Goal: Task Accomplishment & Management: Manage account settings

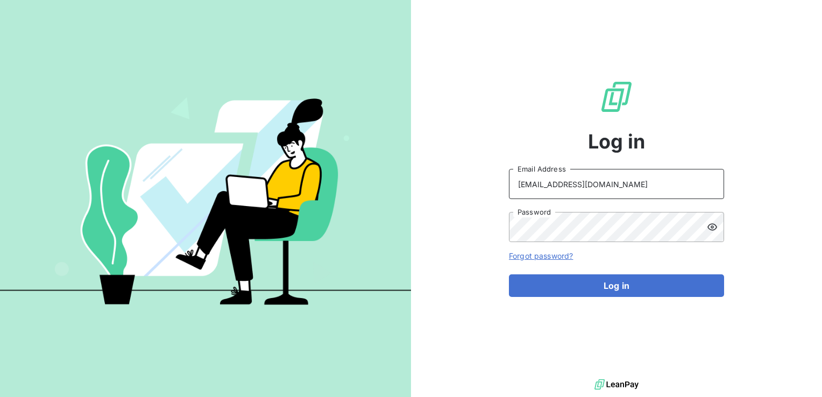
click at [548, 175] on input "[EMAIL_ADDRESS][DOMAIN_NAME]" at bounding box center [616, 184] width 215 height 30
type input "[DOMAIN_NAME][EMAIL_ADDRESS][DOMAIN_NAME]"
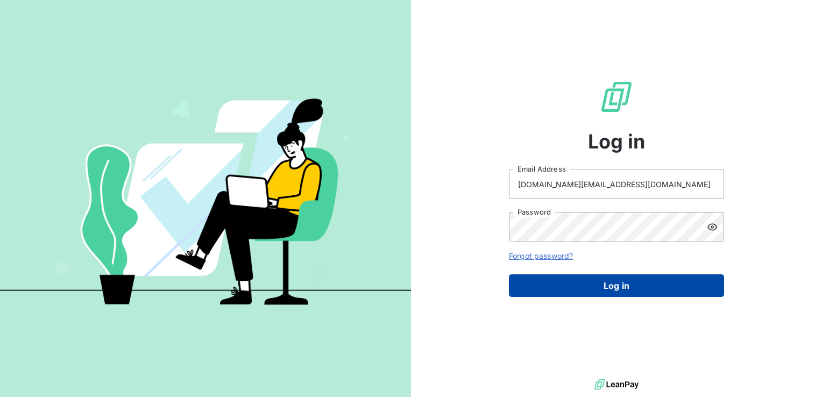
click at [566, 285] on button "Log in" at bounding box center [616, 285] width 215 height 23
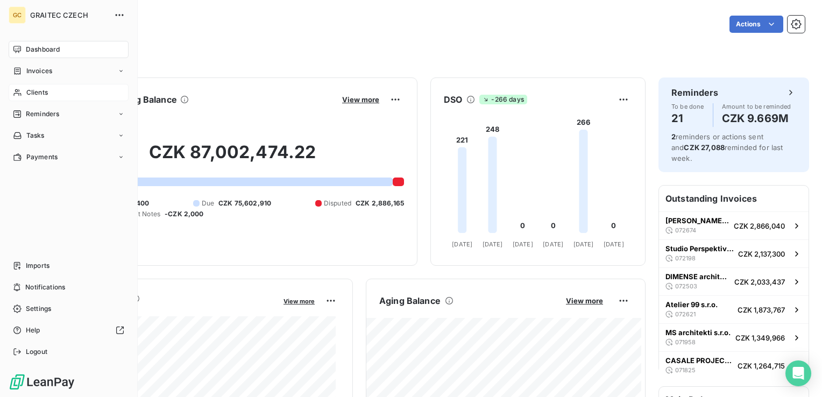
click at [32, 89] on span "Clients" at bounding box center [37, 93] width 22 height 10
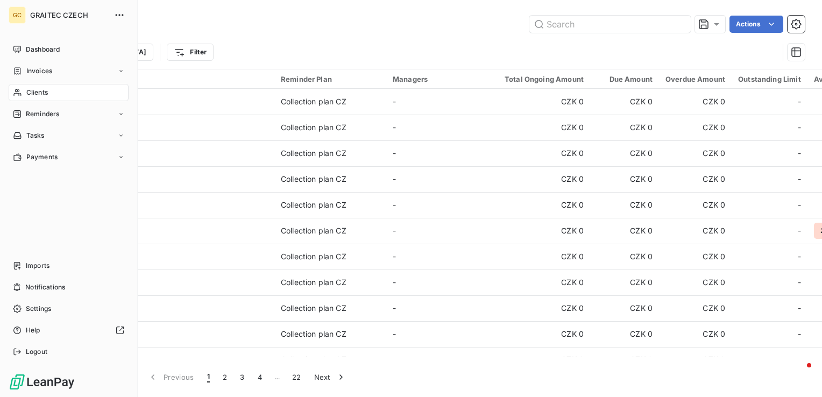
drag, startPoint x: 14, startPoint y: 206, endPoint x: 403, endPoint y: 77, distance: 409.3
click at [14, 206] on div "Dashboard Invoices Clients Reminders Tasks Payments Imports Notifications Setti…" at bounding box center [69, 201] width 120 height 320
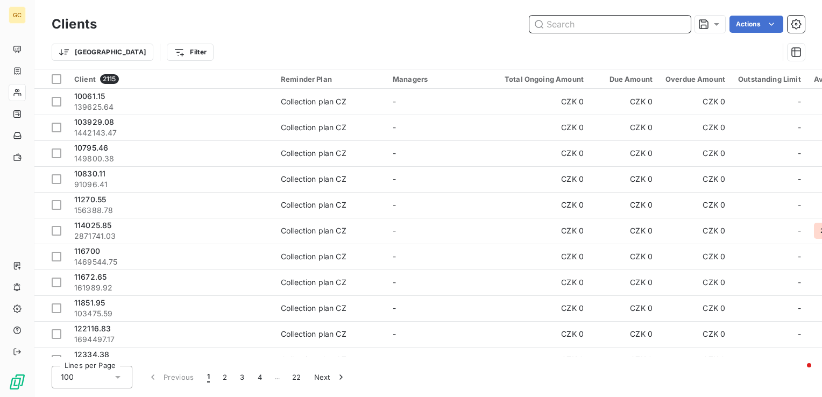
click at [596, 20] on input "text" at bounding box center [610, 24] width 161 height 17
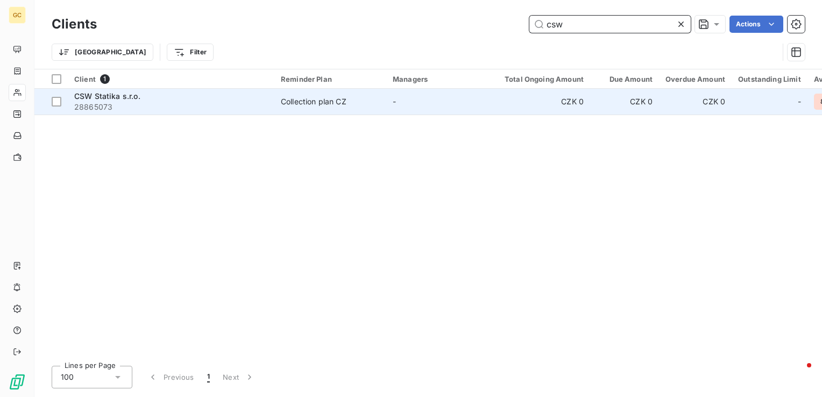
type input "csw"
click at [227, 110] on span "28865073" at bounding box center [171, 107] width 194 height 11
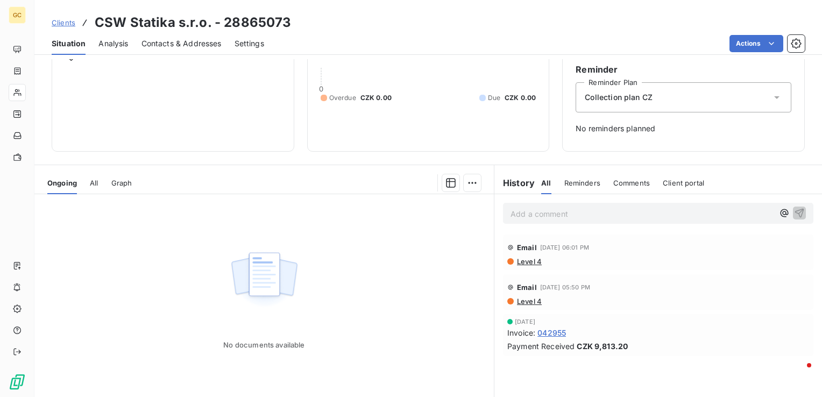
scroll to position [74, 0]
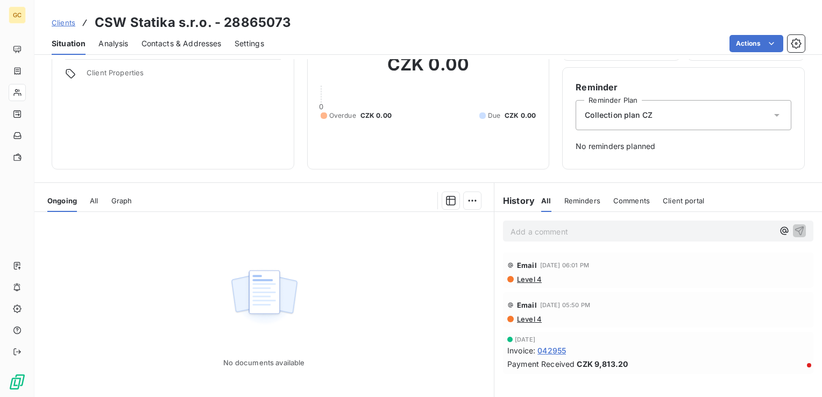
click at [518, 277] on span "Level 4" at bounding box center [529, 279] width 26 height 9
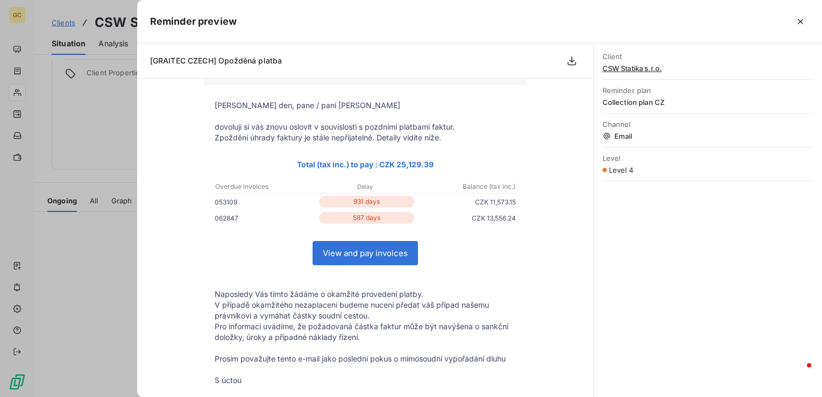
scroll to position [54, 0]
click at [89, 255] on div at bounding box center [411, 198] width 822 height 397
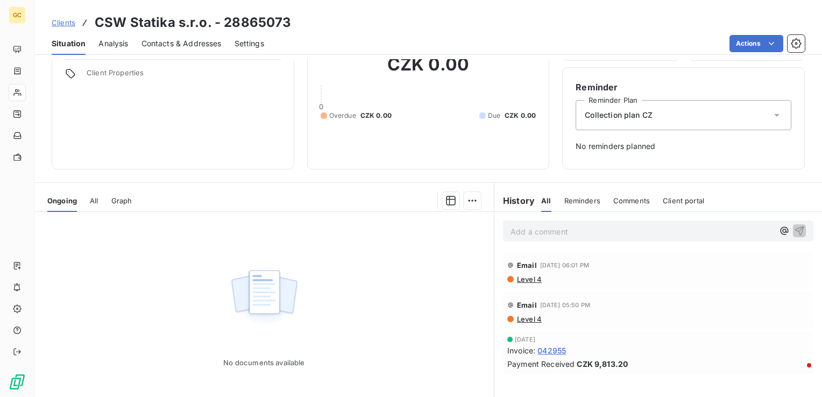
click at [154, 377] on div "No documents available" at bounding box center [264, 315] width 460 height 207
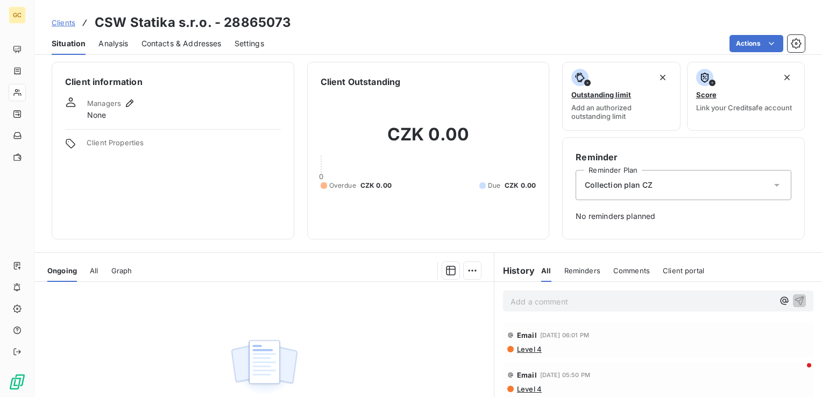
scroll to position [0, 0]
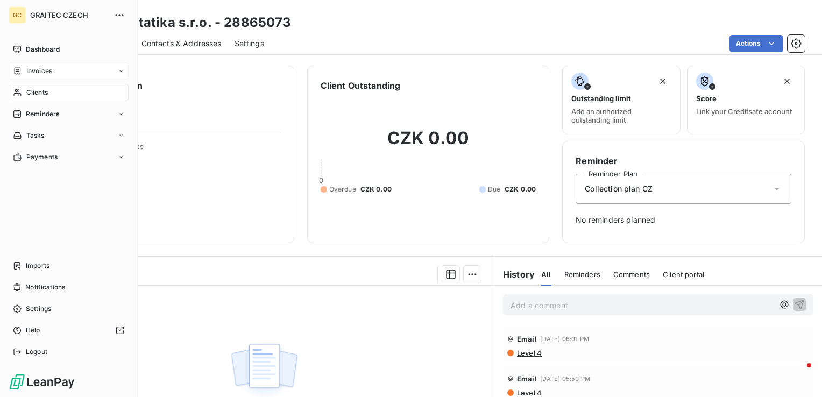
click at [26, 67] on span "Invoices" at bounding box center [39, 71] width 26 height 10
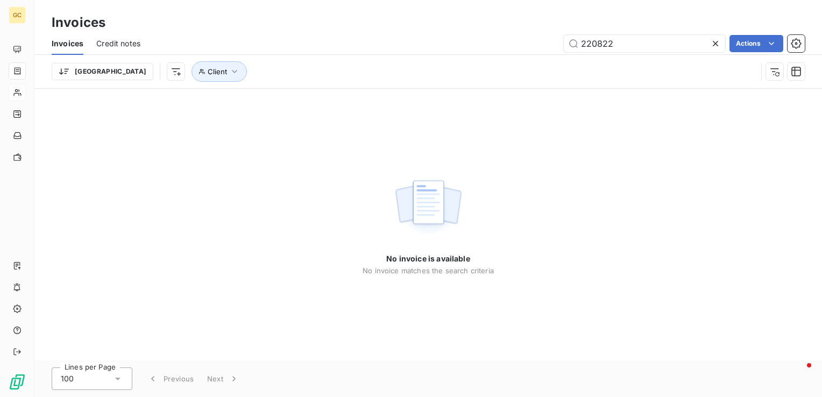
drag, startPoint x: 632, startPoint y: 40, endPoint x: 531, endPoint y: 45, distance: 101.8
click at [531, 45] on div "220822 Actions" at bounding box center [479, 43] width 652 height 17
drag, startPoint x: 632, startPoint y: 43, endPoint x: 546, endPoint y: 36, distance: 86.4
click at [546, 36] on div "220822 Actions" at bounding box center [479, 43] width 652 height 17
click at [807, 158] on div "No invoice is available No invoice matches the search criteria" at bounding box center [428, 225] width 788 height 272
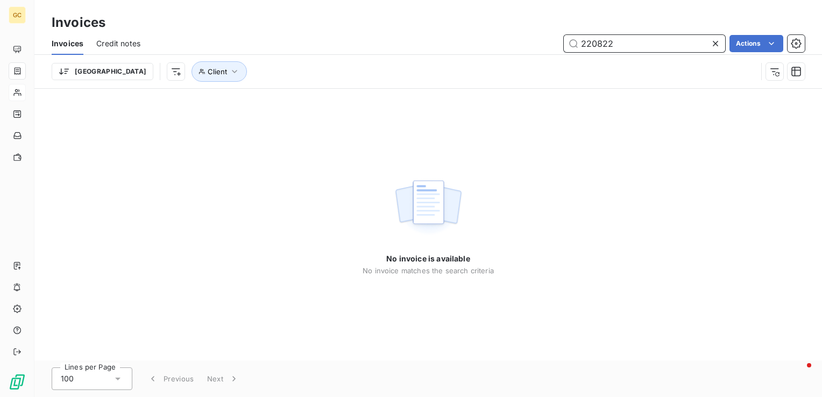
drag, startPoint x: 649, startPoint y: 50, endPoint x: 562, endPoint y: 46, distance: 87.2
click at [562, 46] on div "220822 Actions" at bounding box center [479, 43] width 652 height 17
paste input "53109"
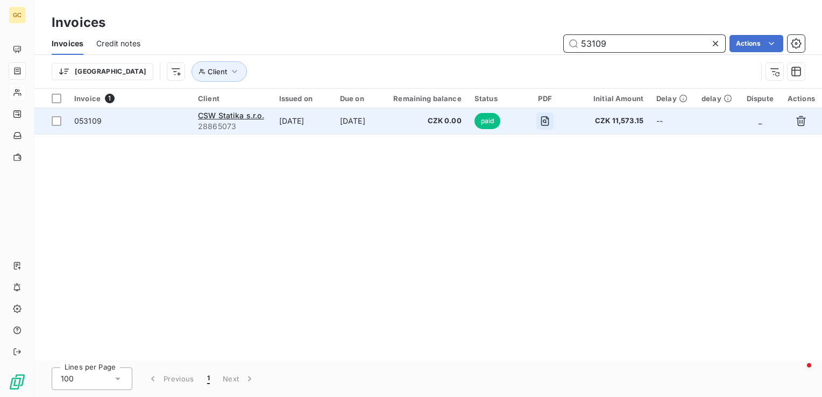
type input "53109"
click at [554, 129] on button "button" at bounding box center [545, 120] width 17 height 17
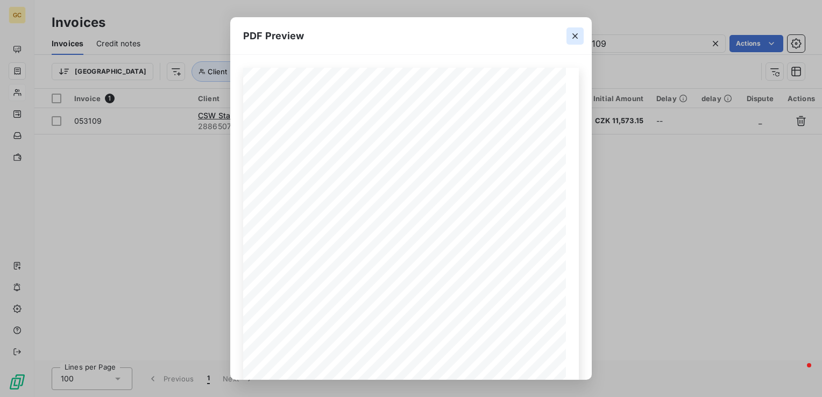
click at [573, 33] on icon "button" at bounding box center [575, 35] width 5 height 5
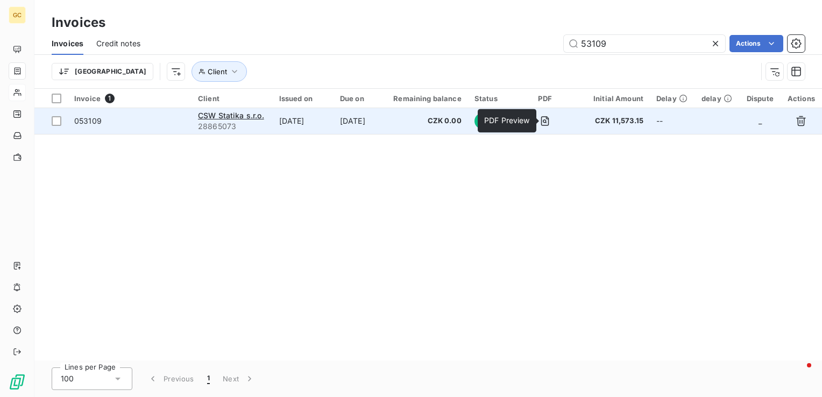
click at [297, 116] on td "[DATE]" at bounding box center [303, 121] width 61 height 26
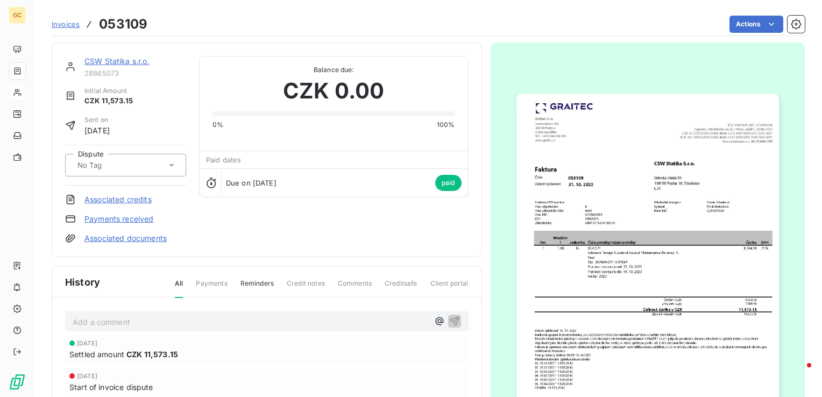
scroll to position [55, 0]
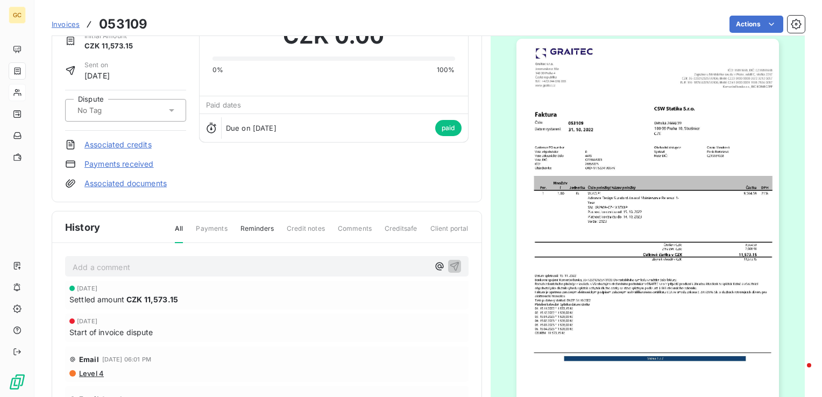
click at [71, 244] on div "Add a comment ﻿ [DATE] Settled amount CZK 11,573.15 [DATE] Start of invoice dis…" at bounding box center [266, 367] width 429 height 249
click at [136, 167] on link "Payments received" at bounding box center [118, 164] width 69 height 11
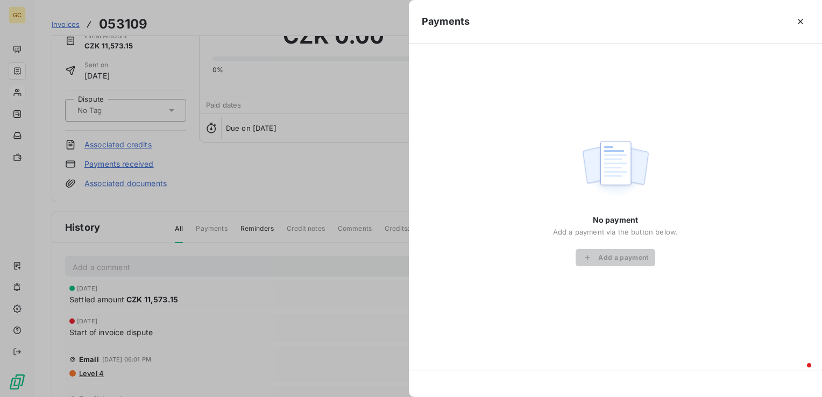
click at [228, 236] on div at bounding box center [411, 198] width 822 height 397
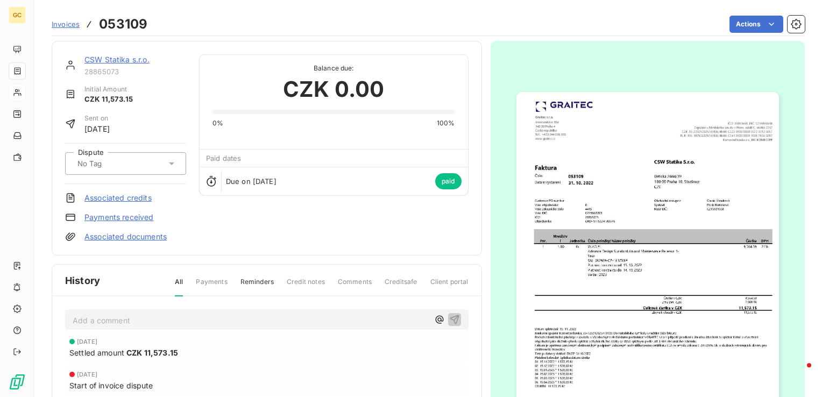
scroll to position [0, 0]
click at [67, 16] on div "Invoices 053109" at bounding box center [100, 24] width 96 height 19
click at [65, 20] on span "Invoices" at bounding box center [66, 24] width 28 height 9
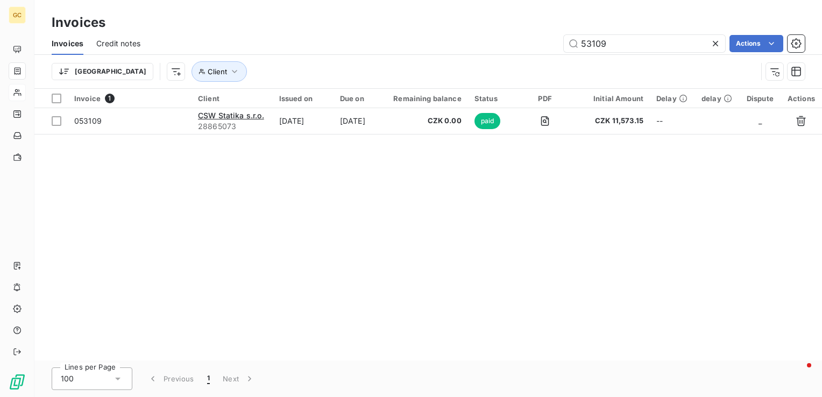
drag, startPoint x: 614, startPoint y: 44, endPoint x: 521, endPoint y: 44, distance: 92.6
click at [521, 44] on div "53109 Actions" at bounding box center [479, 43] width 652 height 17
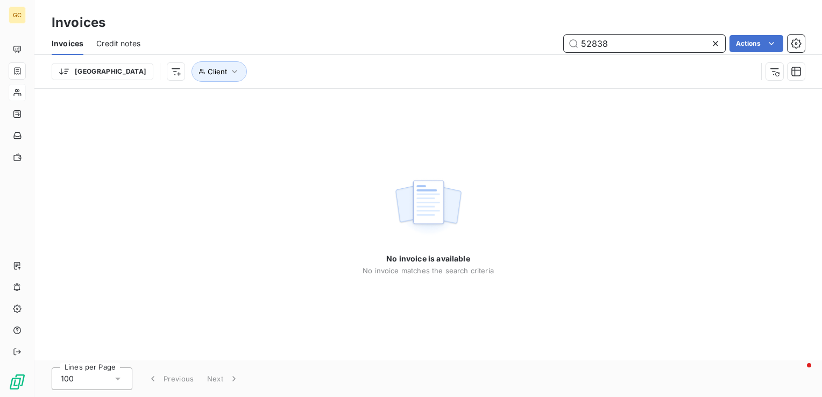
drag, startPoint x: 616, startPoint y: 43, endPoint x: 503, endPoint y: 43, distance: 113.6
click at [503, 43] on div "52838 Actions" at bounding box center [479, 43] width 652 height 17
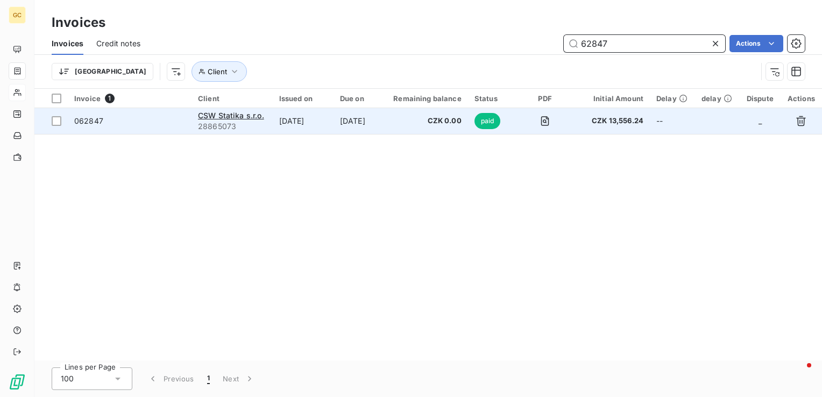
type input "62847"
click at [385, 123] on td "[DATE]" at bounding box center [359, 121] width 51 height 26
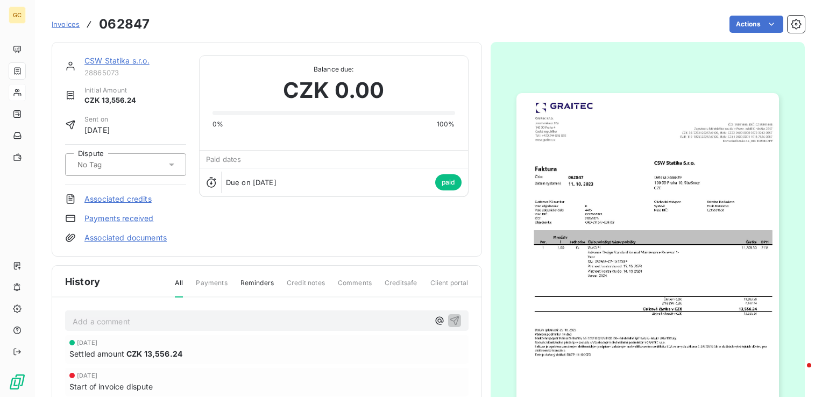
click at [60, 21] on span "Invoices" at bounding box center [66, 24] width 28 height 9
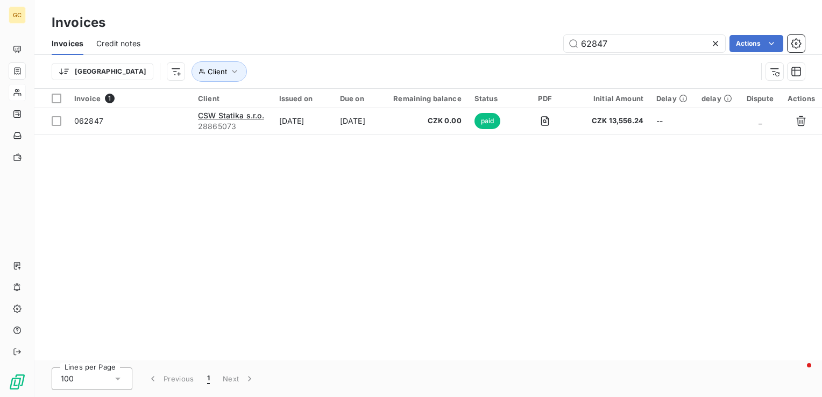
drag, startPoint x: 633, startPoint y: 45, endPoint x: 525, endPoint y: 43, distance: 108.2
click at [525, 43] on div "62847 Actions" at bounding box center [479, 43] width 652 height 17
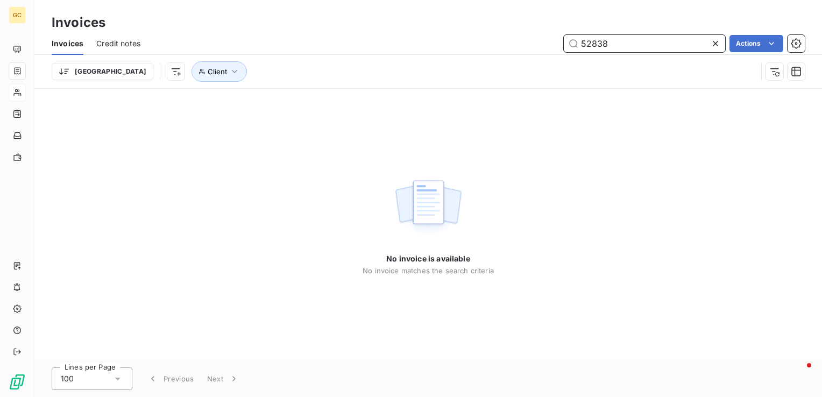
drag, startPoint x: 638, startPoint y: 40, endPoint x: 570, endPoint y: 51, distance: 68.7
click at [570, 51] on input "52838" at bounding box center [644, 43] width 161 height 17
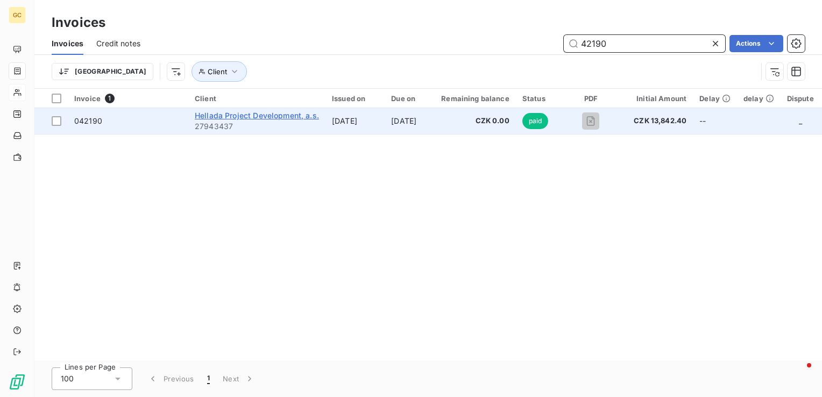
type input "42190"
click at [232, 111] on span "Hellada Project Development, a.s." at bounding box center [257, 115] width 124 height 9
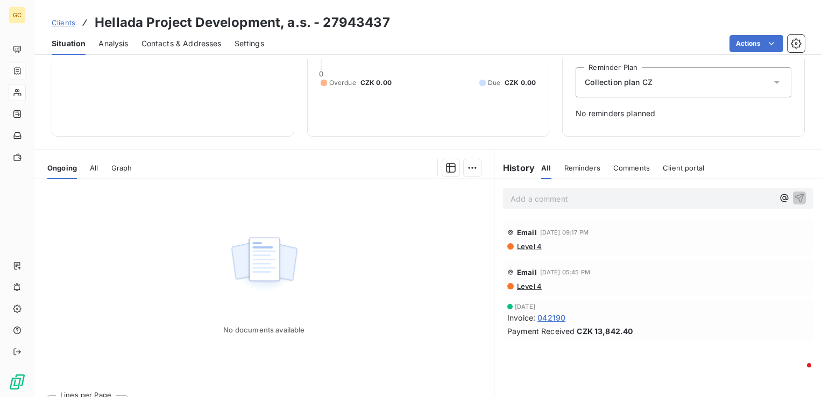
scroll to position [108, 0]
click at [90, 170] on span "All" at bounding box center [94, 167] width 8 height 9
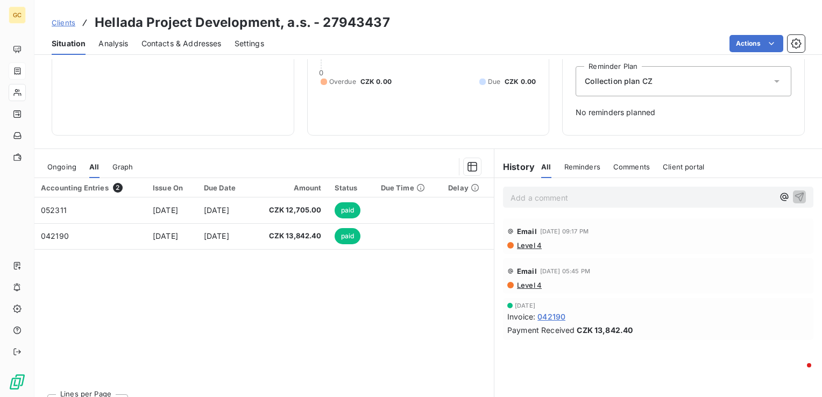
scroll to position [0, 0]
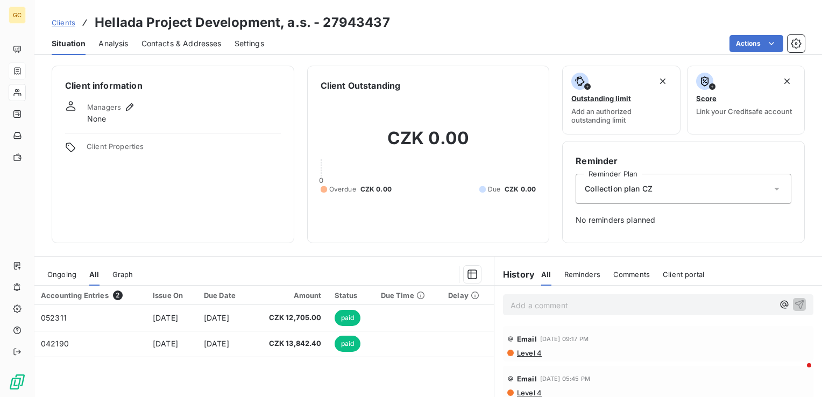
click at [333, 383] on div "Accounting Entries 2 Issue On Due Date Amount Status Due Time Delay 052311 [DAT…" at bounding box center [264, 389] width 460 height 207
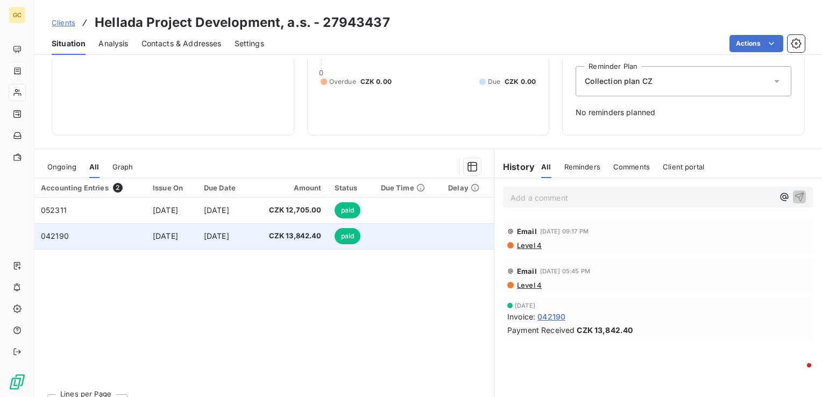
click at [206, 238] on span "[DATE]" at bounding box center [216, 235] width 25 height 9
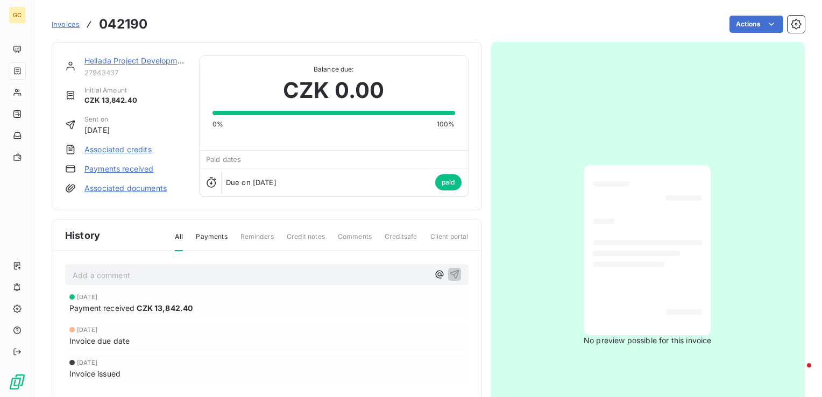
drag, startPoint x: 358, startPoint y: 386, endPoint x: 362, endPoint y: 365, distance: 21.8
click at [358, 386] on div "[DATE] Payment received CZK 13,842.40 [DATE] Invoice due date [DATE] Invoice is…" at bounding box center [267, 358] width 404 height 137
click at [59, 19] on link "Invoices" at bounding box center [66, 24] width 28 height 11
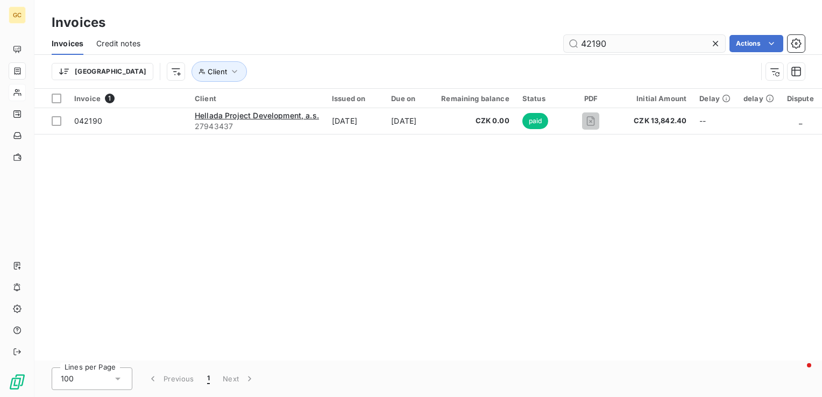
drag, startPoint x: 622, startPoint y: 44, endPoint x: 566, endPoint y: 44, distance: 56.0
click at [566, 44] on input "42190" at bounding box center [644, 43] width 161 height 17
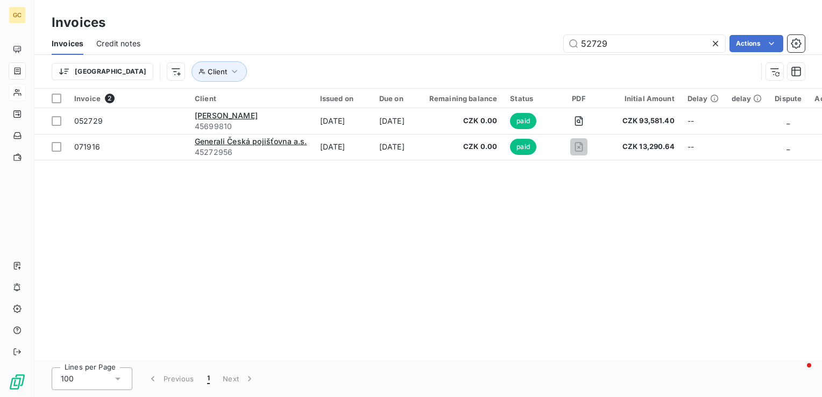
type input "52729"
click at [54, 253] on div "Invoice 2 Client Issued on Due on Remaining balance Status PDF Initial Amount D…" at bounding box center [428, 225] width 788 height 272
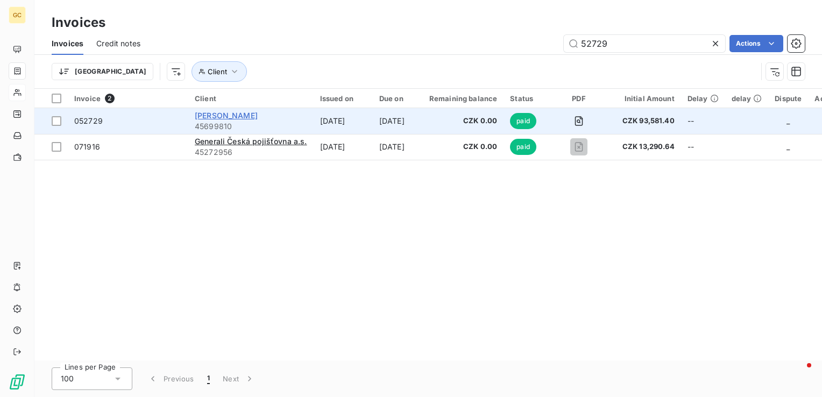
click at [220, 116] on span "[PERSON_NAME]" at bounding box center [226, 115] width 63 height 9
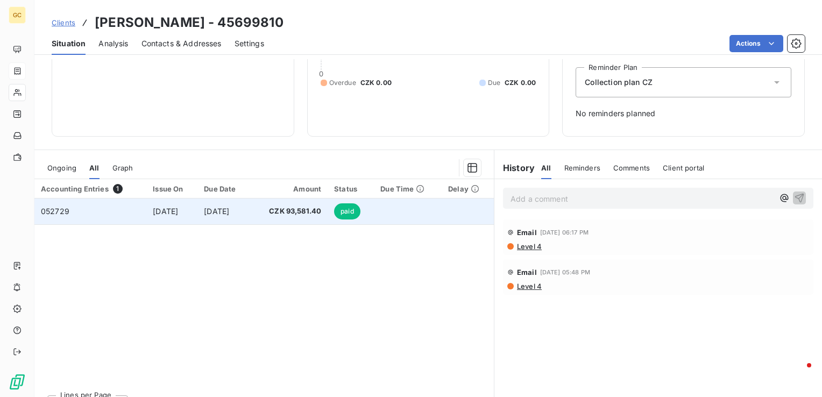
scroll to position [108, 0]
click at [194, 217] on td "[DATE]" at bounding box center [171, 211] width 51 height 26
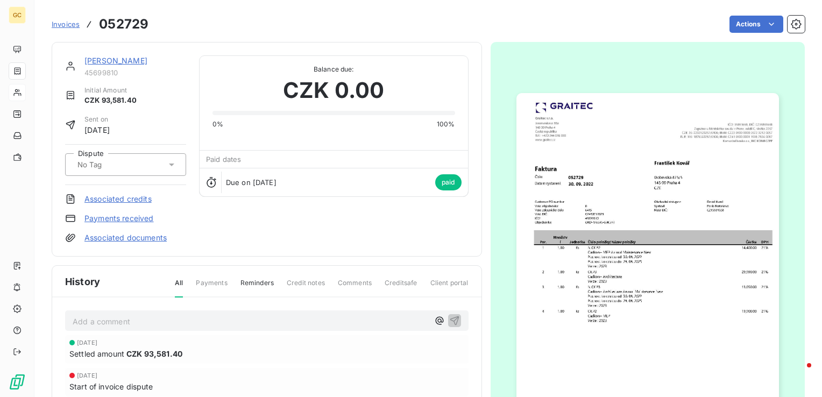
scroll to position [1, 0]
click at [72, 25] on span "Invoices" at bounding box center [66, 24] width 28 height 9
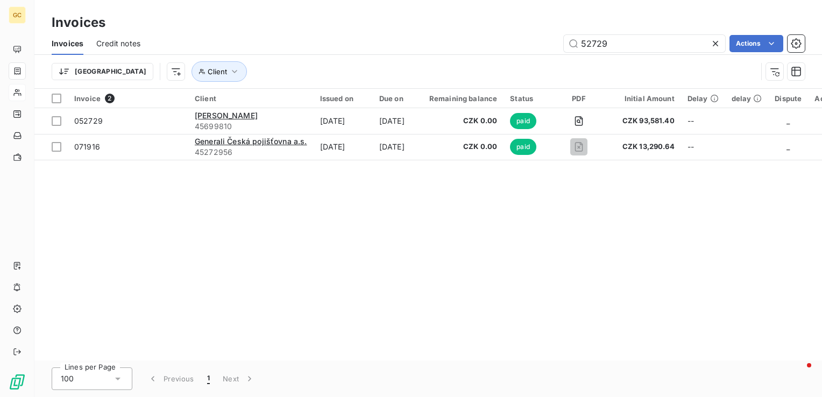
drag, startPoint x: 627, startPoint y: 46, endPoint x: 539, endPoint y: 46, distance: 87.7
click at [539, 46] on div "52729 Actions" at bounding box center [479, 43] width 652 height 17
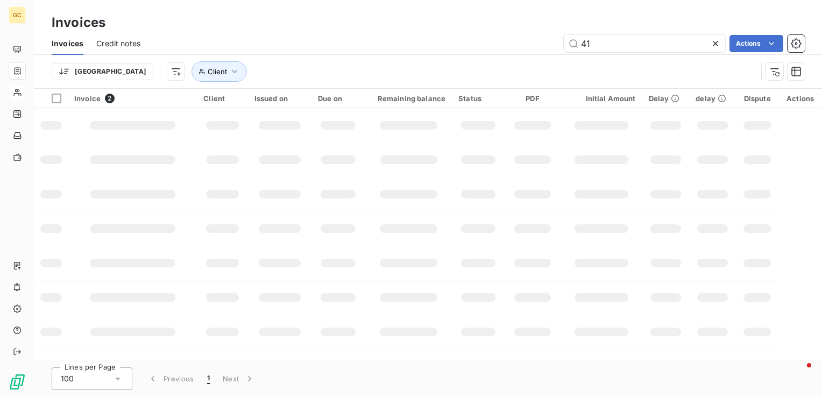
type input "4"
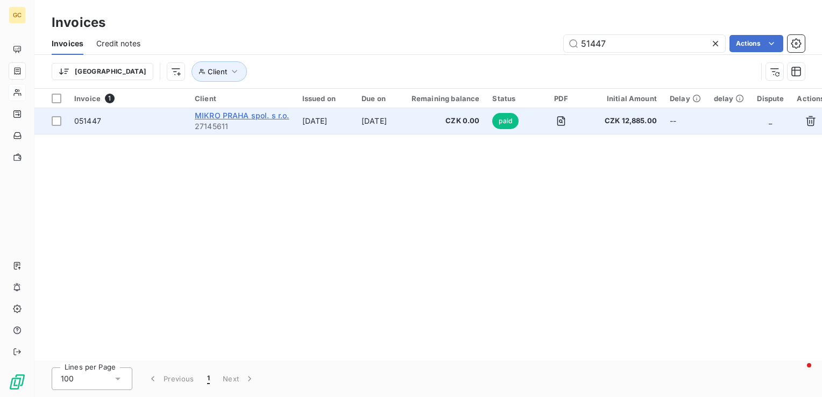
type input "51447"
click at [252, 114] on span "MIKRO PRAHA spol. s r.o." at bounding box center [242, 115] width 95 height 9
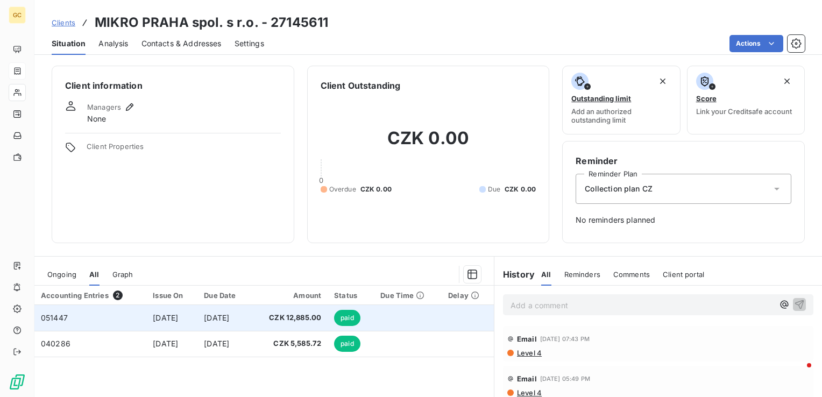
click at [229, 313] on span "[DATE]" at bounding box center [216, 317] width 25 height 9
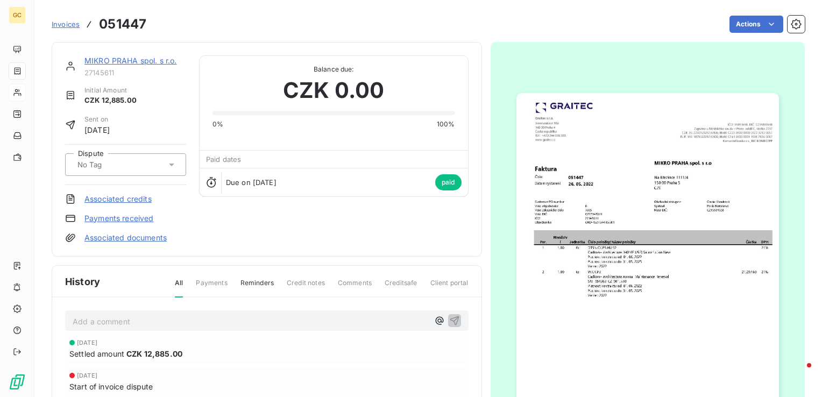
click at [568, 199] on img "button" at bounding box center [648, 278] width 263 height 371
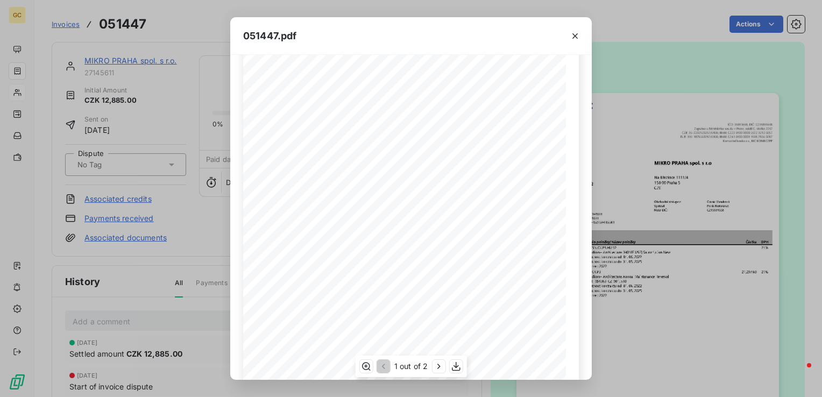
scroll to position [157, 0]
click at [580, 40] on icon "button" at bounding box center [575, 36] width 11 height 11
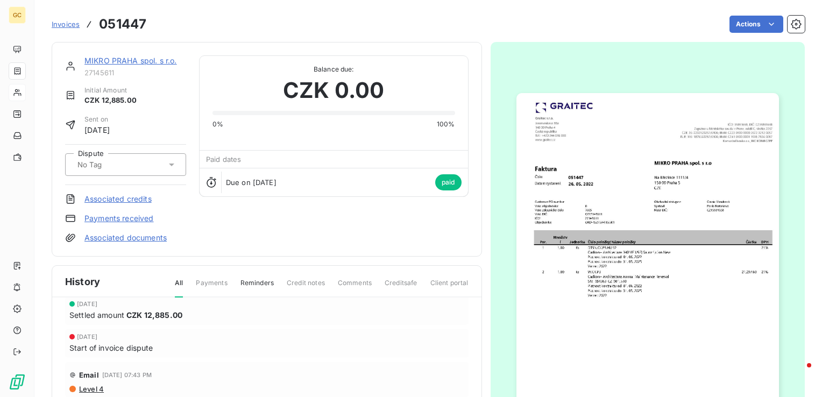
scroll to position [0, 0]
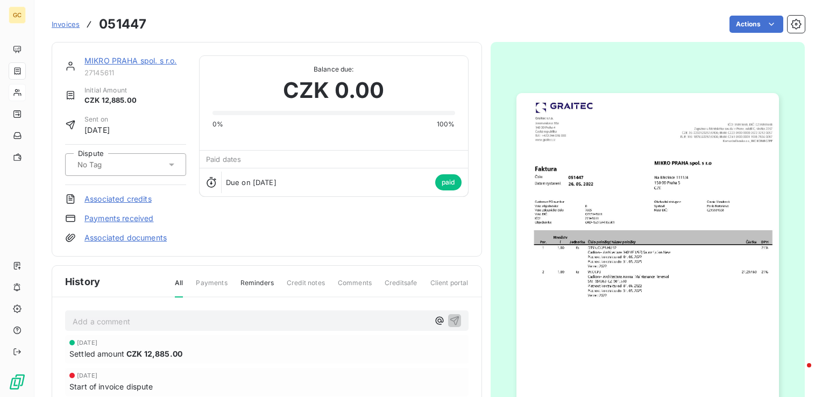
click at [71, 19] on link "Invoices" at bounding box center [66, 24] width 28 height 11
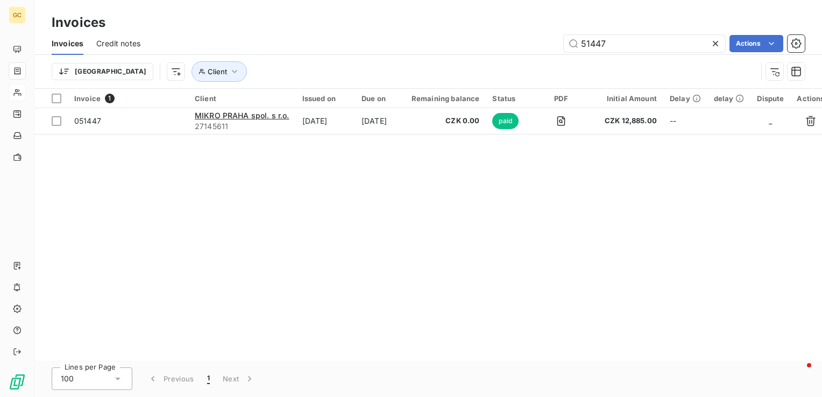
drag, startPoint x: 644, startPoint y: 46, endPoint x: 528, endPoint y: 46, distance: 115.7
click at [528, 46] on div "51447 Actions" at bounding box center [479, 43] width 652 height 17
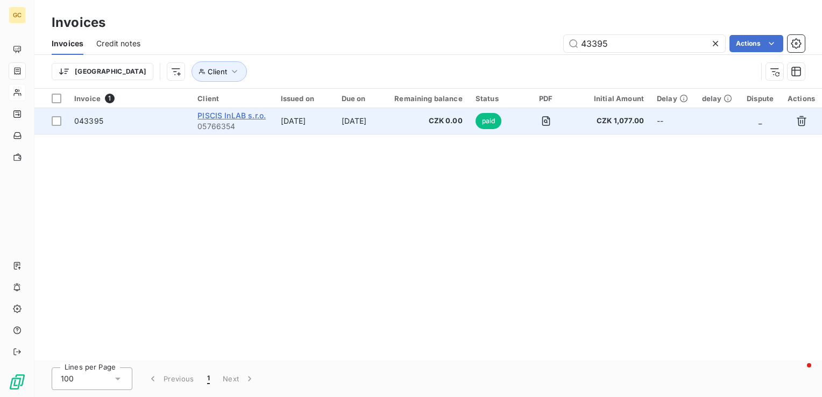
type input "43395"
click at [245, 117] on span "PISCIS InLAB s.r.o." at bounding box center [232, 115] width 68 height 9
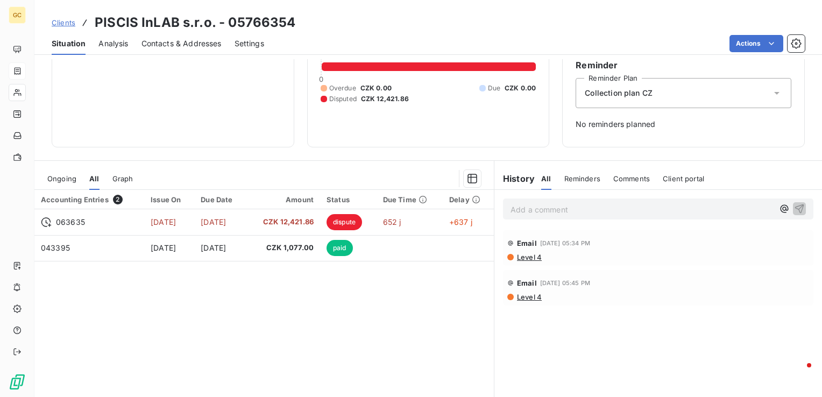
scroll to position [108, 0]
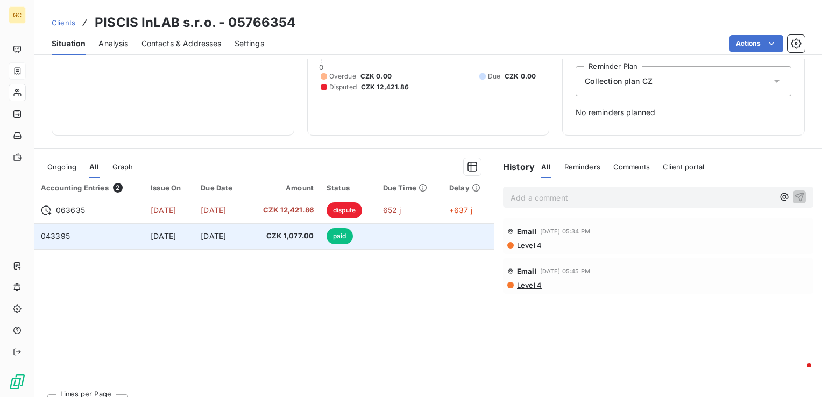
click at [271, 240] on span "CZK 1,077.00" at bounding box center [283, 236] width 61 height 11
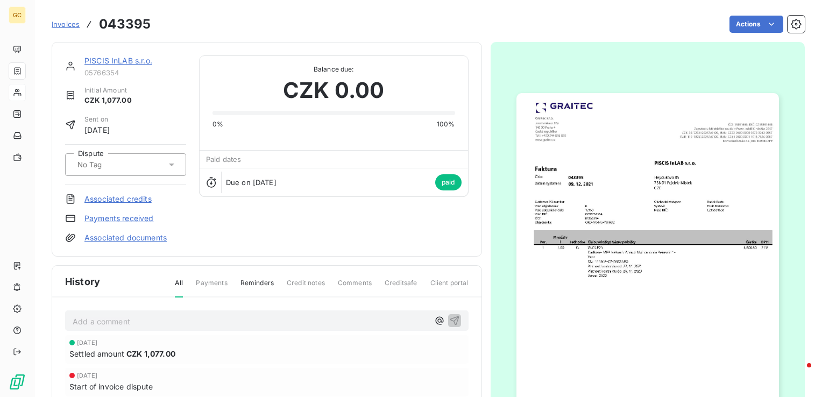
click at [632, 260] on img "button" at bounding box center [648, 278] width 263 height 371
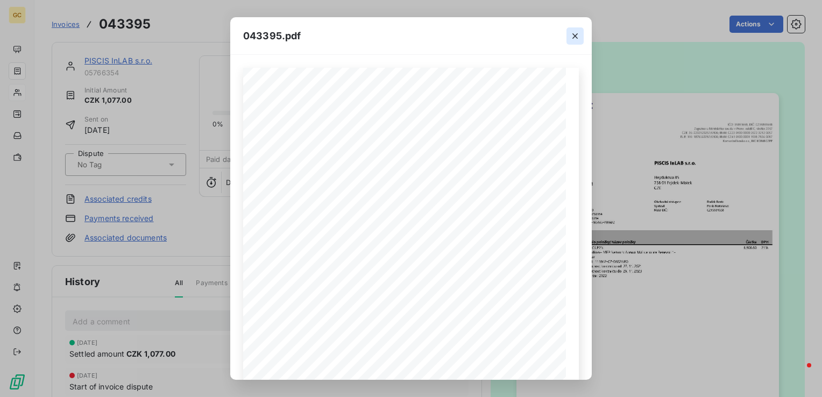
click at [577, 38] on icon "button" at bounding box center [575, 36] width 11 height 11
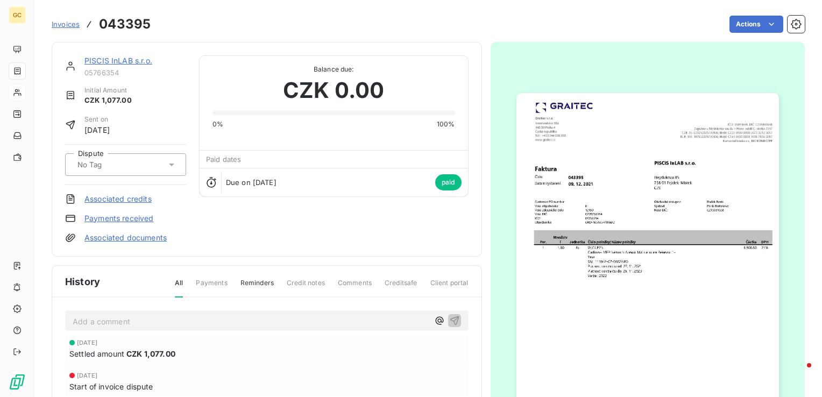
click at [57, 20] on span "Invoices" at bounding box center [66, 24] width 28 height 9
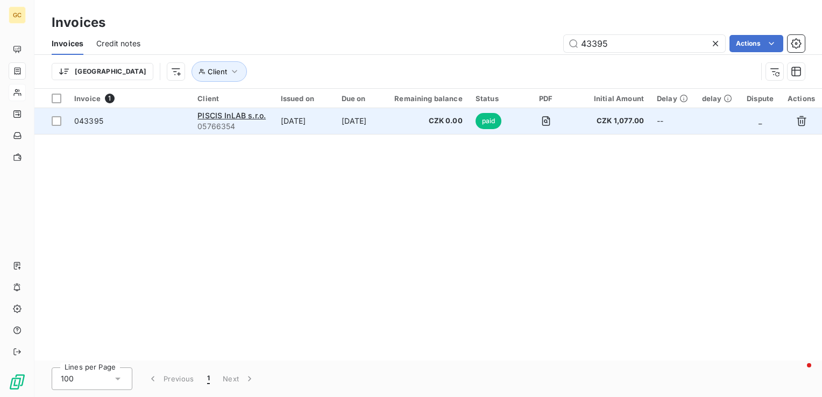
click at [340, 122] on td "[DATE]" at bounding box center [360, 121] width 51 height 26
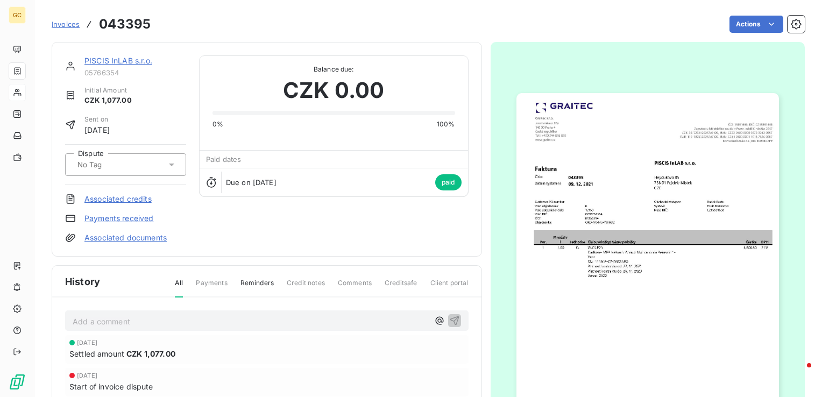
click at [73, 23] on span "Invoices" at bounding box center [66, 24] width 28 height 9
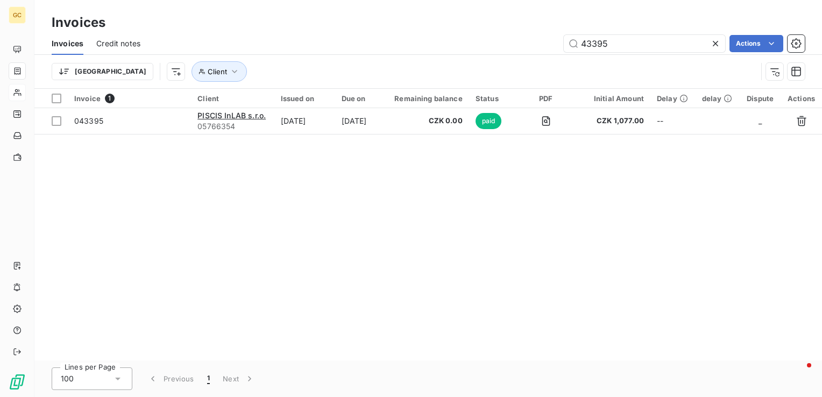
drag, startPoint x: 624, startPoint y: 44, endPoint x: 538, endPoint y: 44, distance: 86.1
click at [538, 44] on div "43395 Actions" at bounding box center [479, 43] width 652 height 17
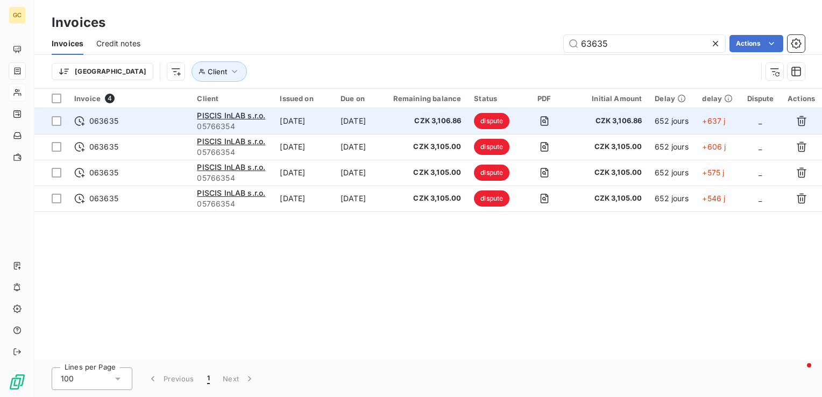
type input "63635"
click at [238, 120] on div "PISCIS InLAB s.r.o." at bounding box center [232, 115] width 70 height 11
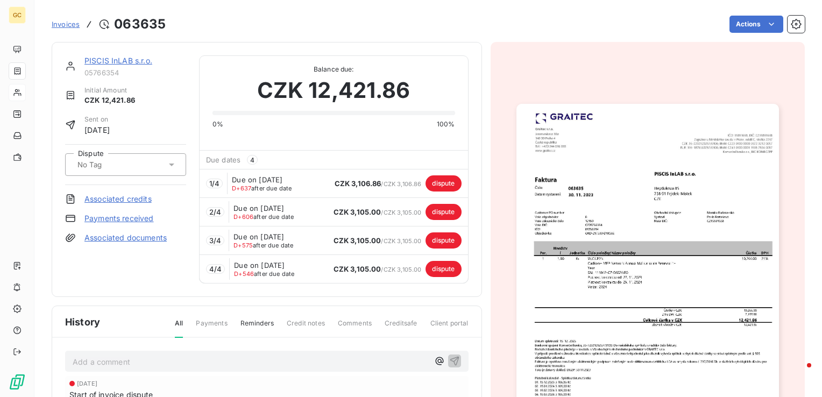
click at [62, 20] on span "Invoices" at bounding box center [66, 24] width 28 height 9
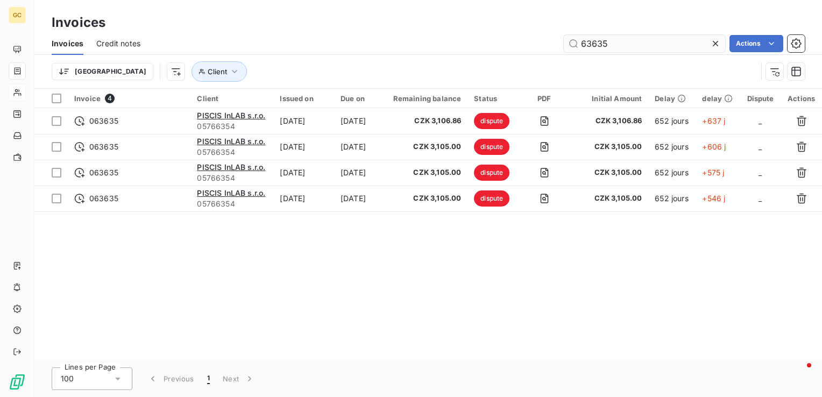
drag, startPoint x: 634, startPoint y: 36, endPoint x: 618, endPoint y: 43, distance: 17.8
click at [620, 42] on input "63635" at bounding box center [644, 43] width 161 height 17
drag, startPoint x: 617, startPoint y: 43, endPoint x: 533, endPoint y: 36, distance: 84.8
click at [533, 36] on div "63635 Actions" at bounding box center [479, 43] width 652 height 17
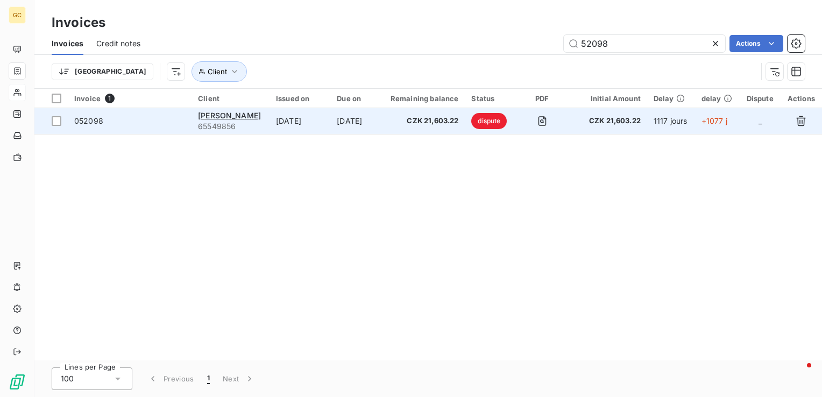
type input "52098"
click at [247, 125] on span "65549856" at bounding box center [230, 126] width 65 height 11
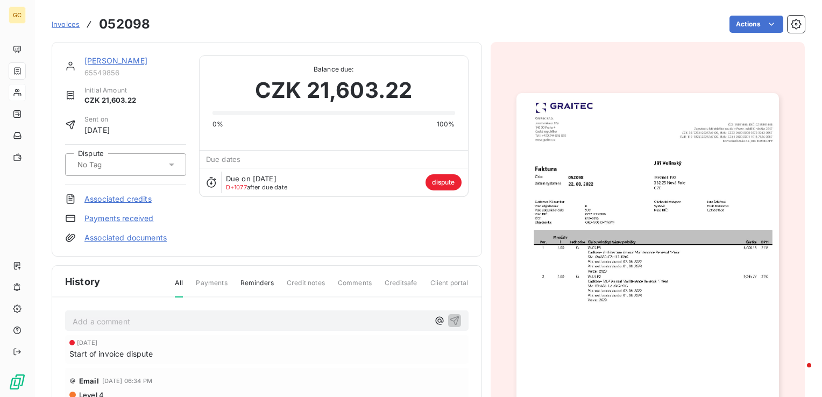
click at [69, 19] on link "Invoices" at bounding box center [66, 24] width 28 height 11
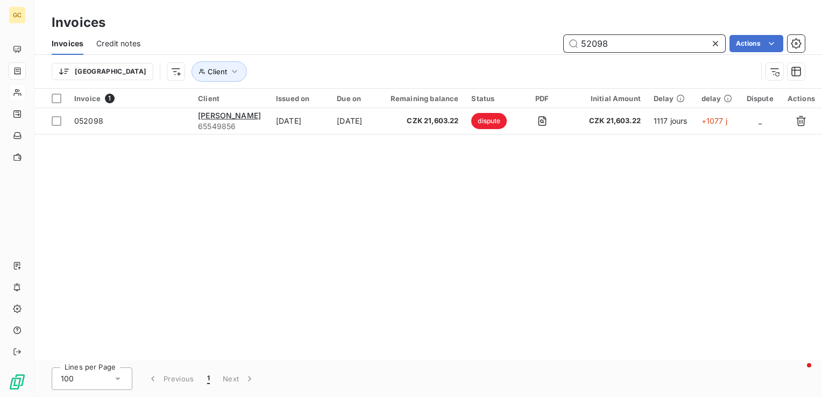
drag, startPoint x: 605, startPoint y: 44, endPoint x: 583, endPoint y: 44, distance: 22.1
click at [583, 44] on input "52098" at bounding box center [644, 43] width 161 height 17
type input "5"
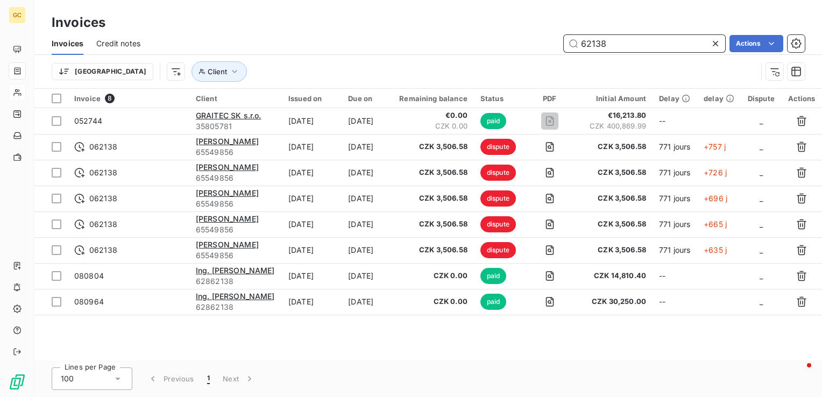
type input "62138"
click at [306, 139] on td "[DATE]" at bounding box center [312, 147] width 60 height 26
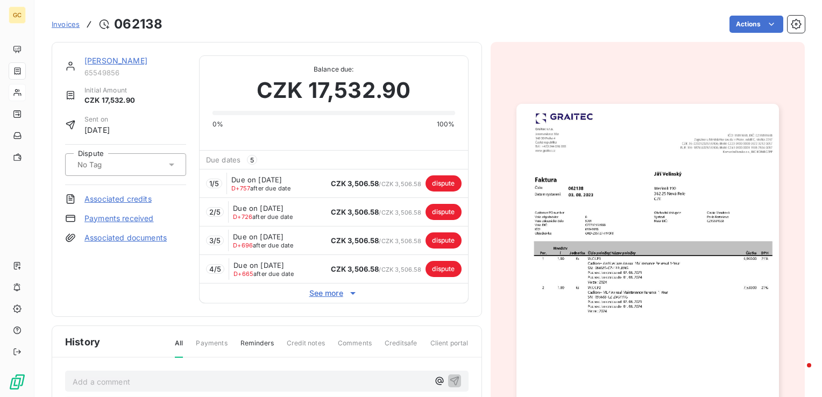
click at [62, 31] on div "Invoices 062138" at bounding box center [107, 24] width 111 height 19
click at [62, 27] on span "Invoices" at bounding box center [66, 24] width 28 height 9
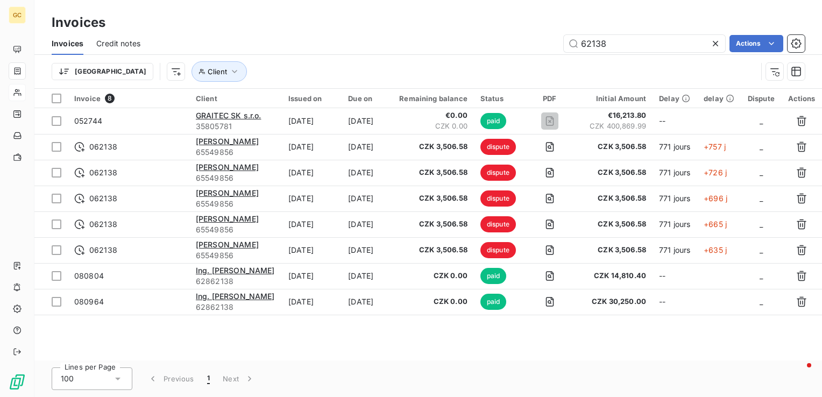
drag, startPoint x: 611, startPoint y: 44, endPoint x: 511, endPoint y: 44, distance: 100.6
click at [511, 44] on div "62138 Actions" at bounding box center [479, 43] width 652 height 17
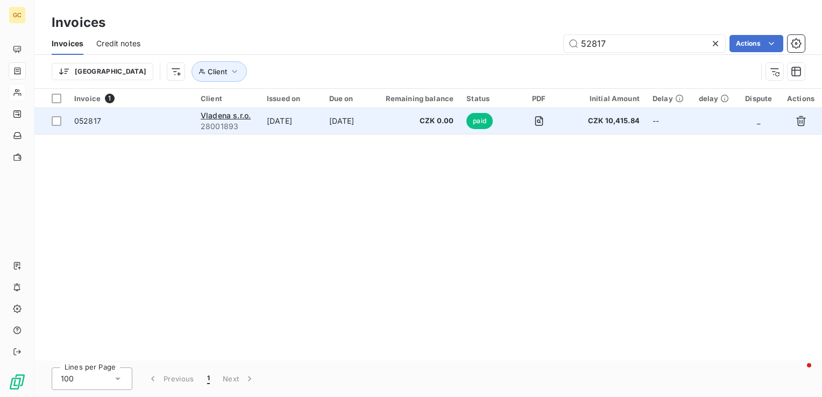
type input "52817"
click at [358, 128] on td "[DATE]" at bounding box center [349, 121] width 52 height 26
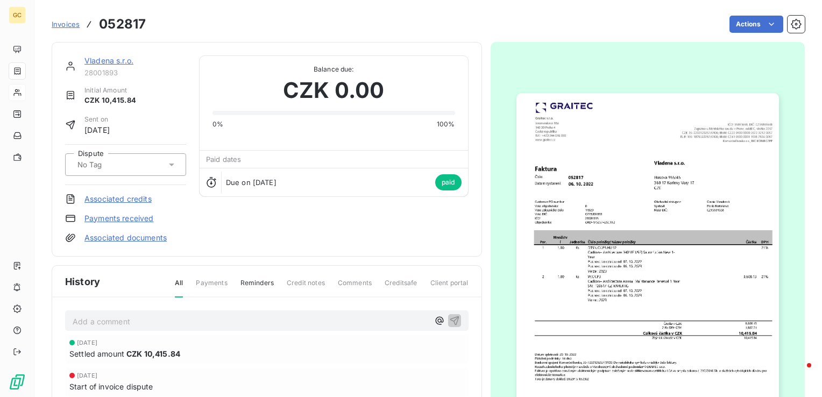
click at [72, 23] on span "Invoices" at bounding box center [66, 24] width 28 height 9
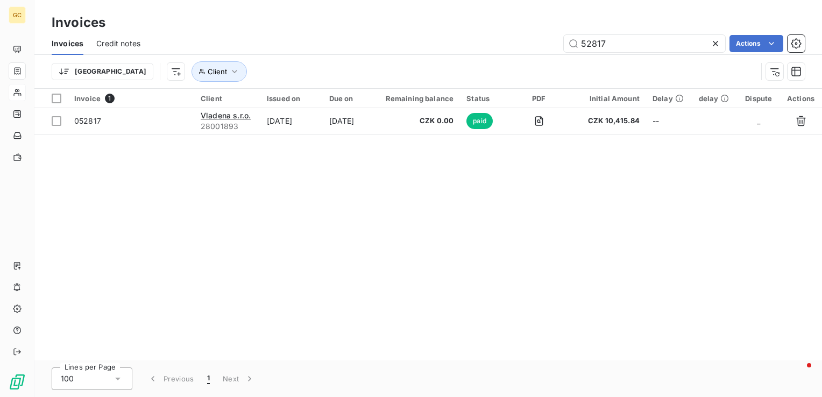
drag, startPoint x: 624, startPoint y: 41, endPoint x: 534, endPoint y: 44, distance: 90.5
click at [534, 44] on div "52817 Actions" at bounding box center [479, 43] width 652 height 17
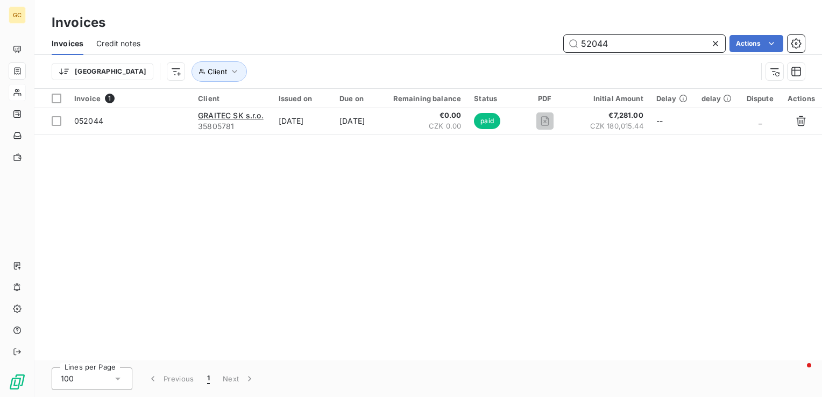
drag, startPoint x: 625, startPoint y: 39, endPoint x: 559, endPoint y: 39, distance: 66.2
click at [559, 39] on div "52044 Actions" at bounding box center [479, 43] width 652 height 17
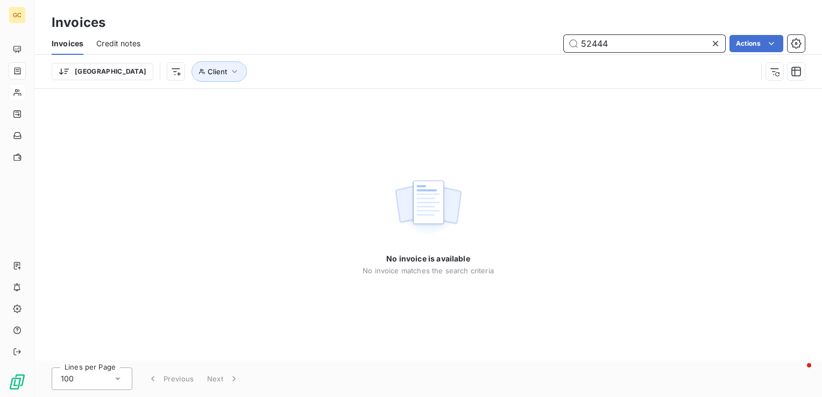
drag, startPoint x: 614, startPoint y: 42, endPoint x: 558, endPoint y: 42, distance: 55.4
click at [558, 42] on div "52444 Actions" at bounding box center [479, 43] width 652 height 17
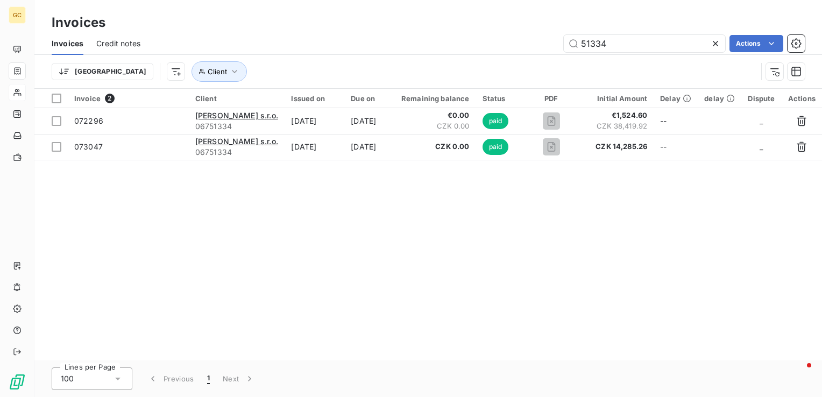
drag, startPoint x: 581, startPoint y: 47, endPoint x: 533, endPoint y: 42, distance: 48.7
click at [533, 42] on div "Invoices Credit notes 51334 Actions" at bounding box center [428, 43] width 788 height 23
drag, startPoint x: 633, startPoint y: 39, endPoint x: 560, endPoint y: 41, distance: 73.2
click at [560, 41] on div "51334 Actions" at bounding box center [479, 43] width 652 height 17
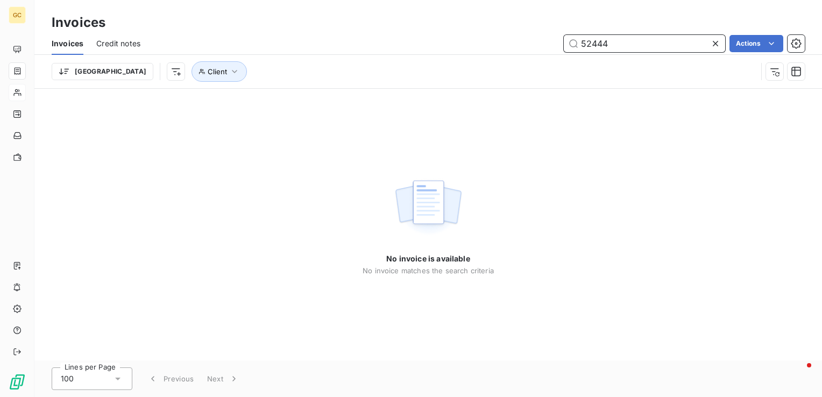
type input "52444"
